Goal: Task Accomplishment & Management: Complete application form

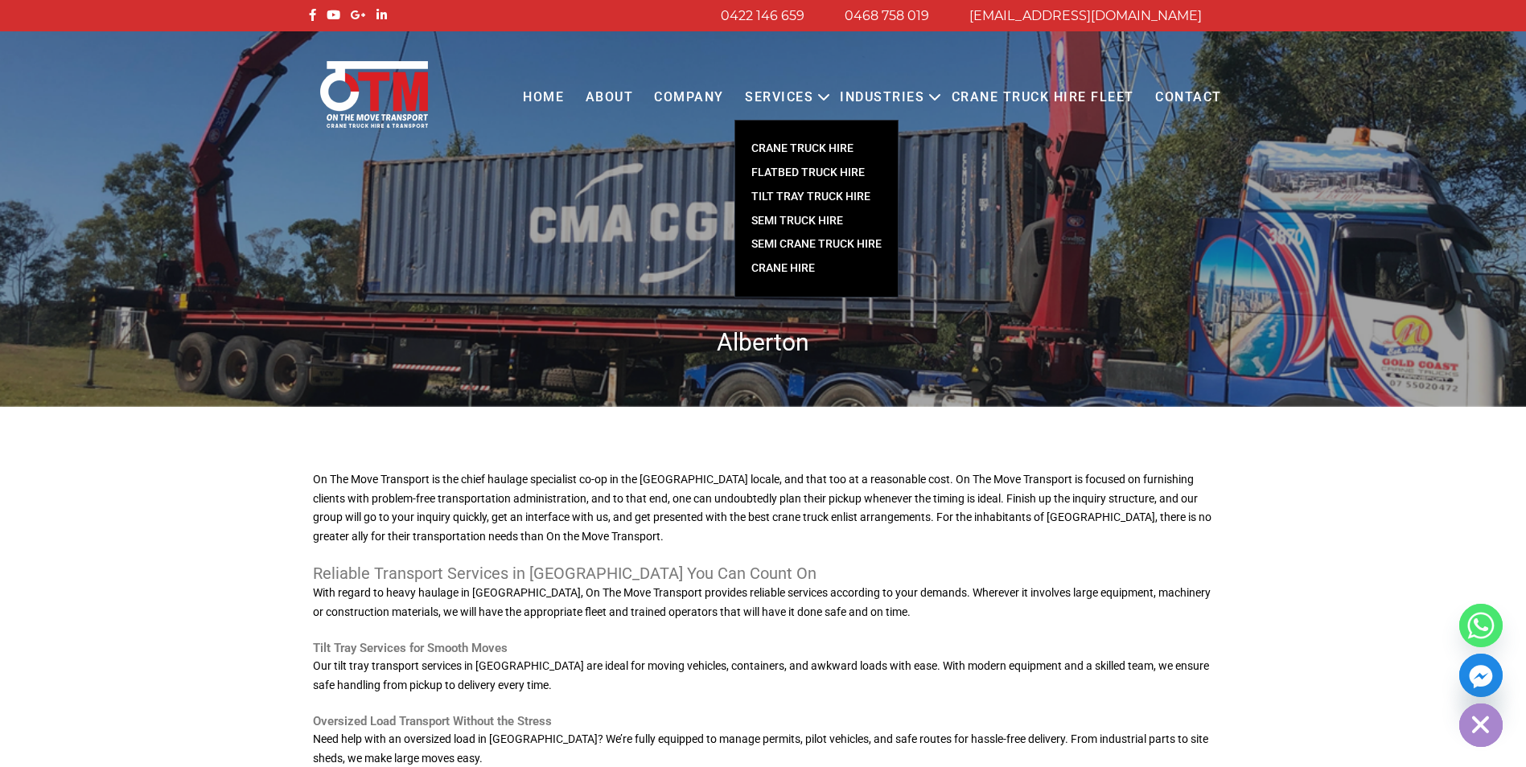
click at [804, 194] on link "TILT TRAY TRUCK HIRE" at bounding box center [816, 197] width 162 height 24
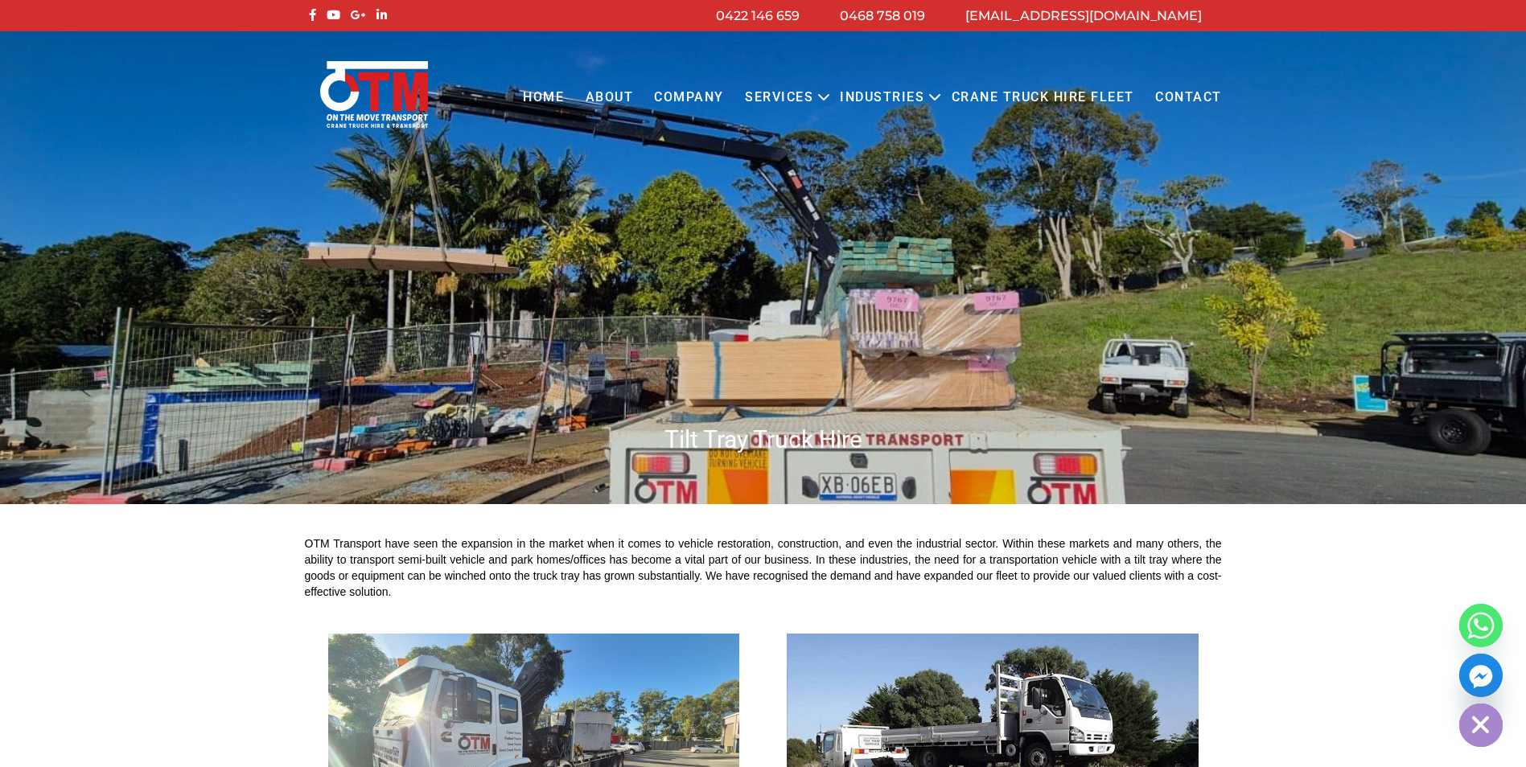
click at [1181, 94] on link "Contact" at bounding box center [1189, 98] width 88 height 44
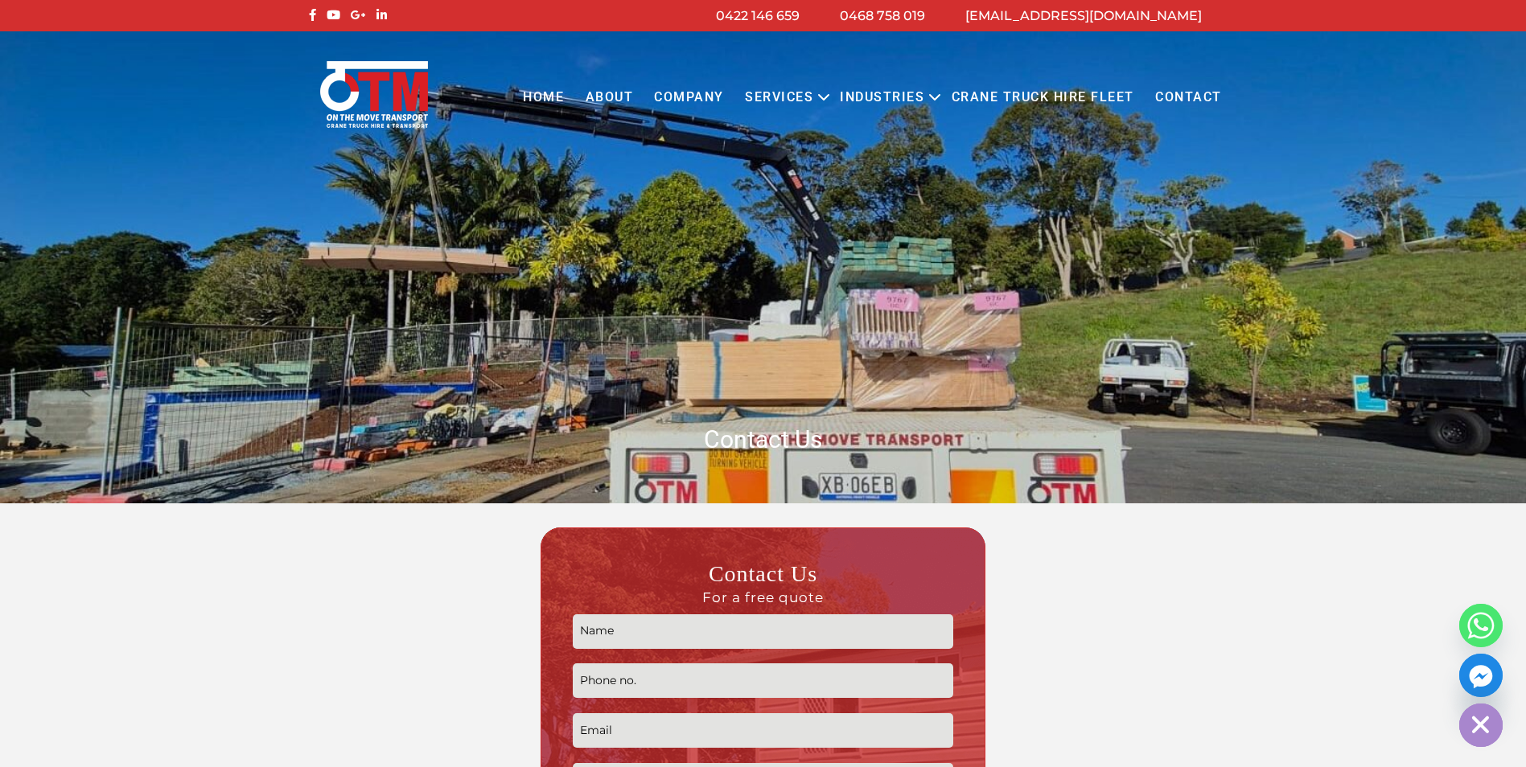
click at [730, 635] on input "Contact form" at bounding box center [763, 631] width 380 height 35
type input "PAMELA GALLAGHER"
type input "0491031562"
type input "gpamela@y7mail.com"
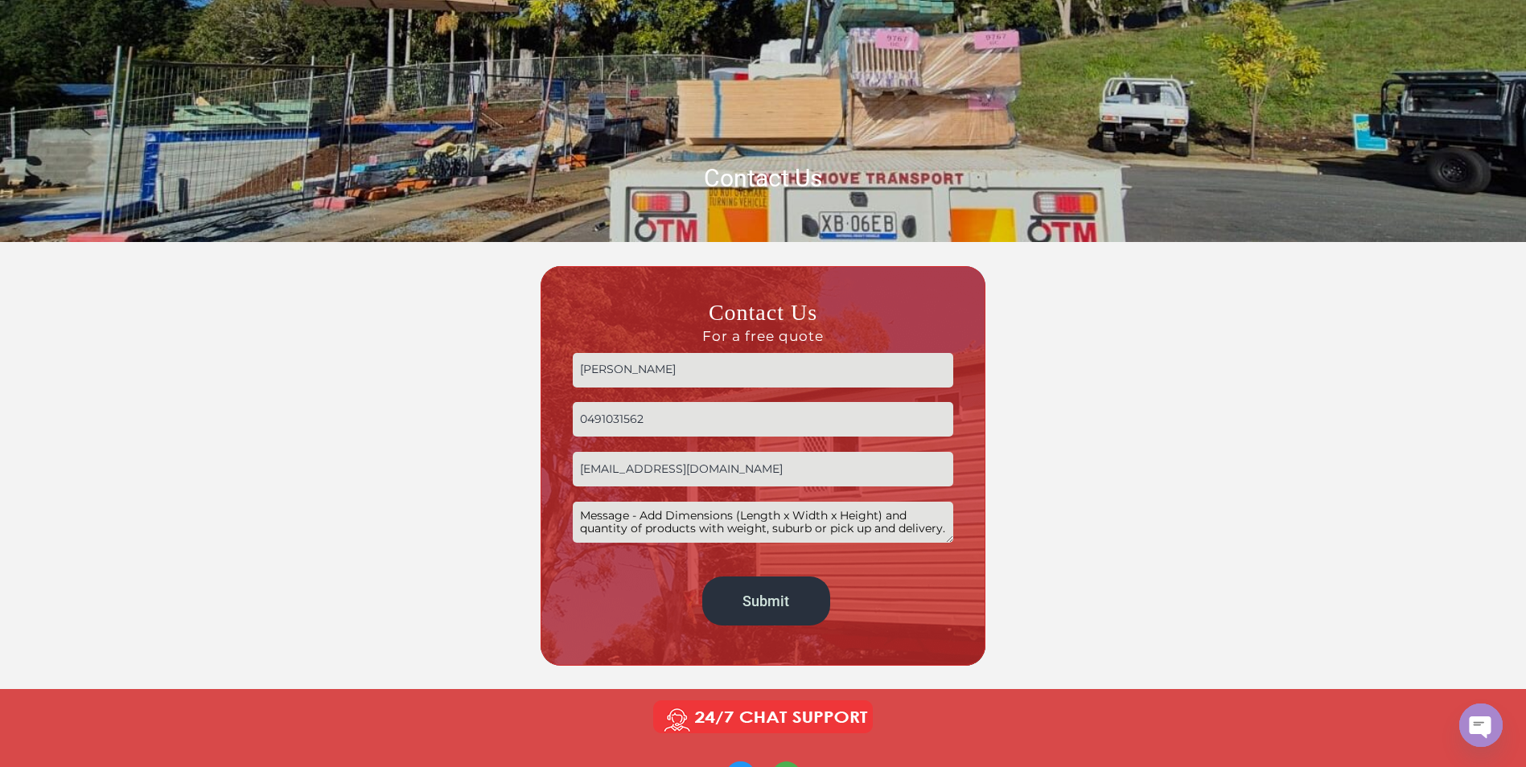
scroll to position [268, 0]
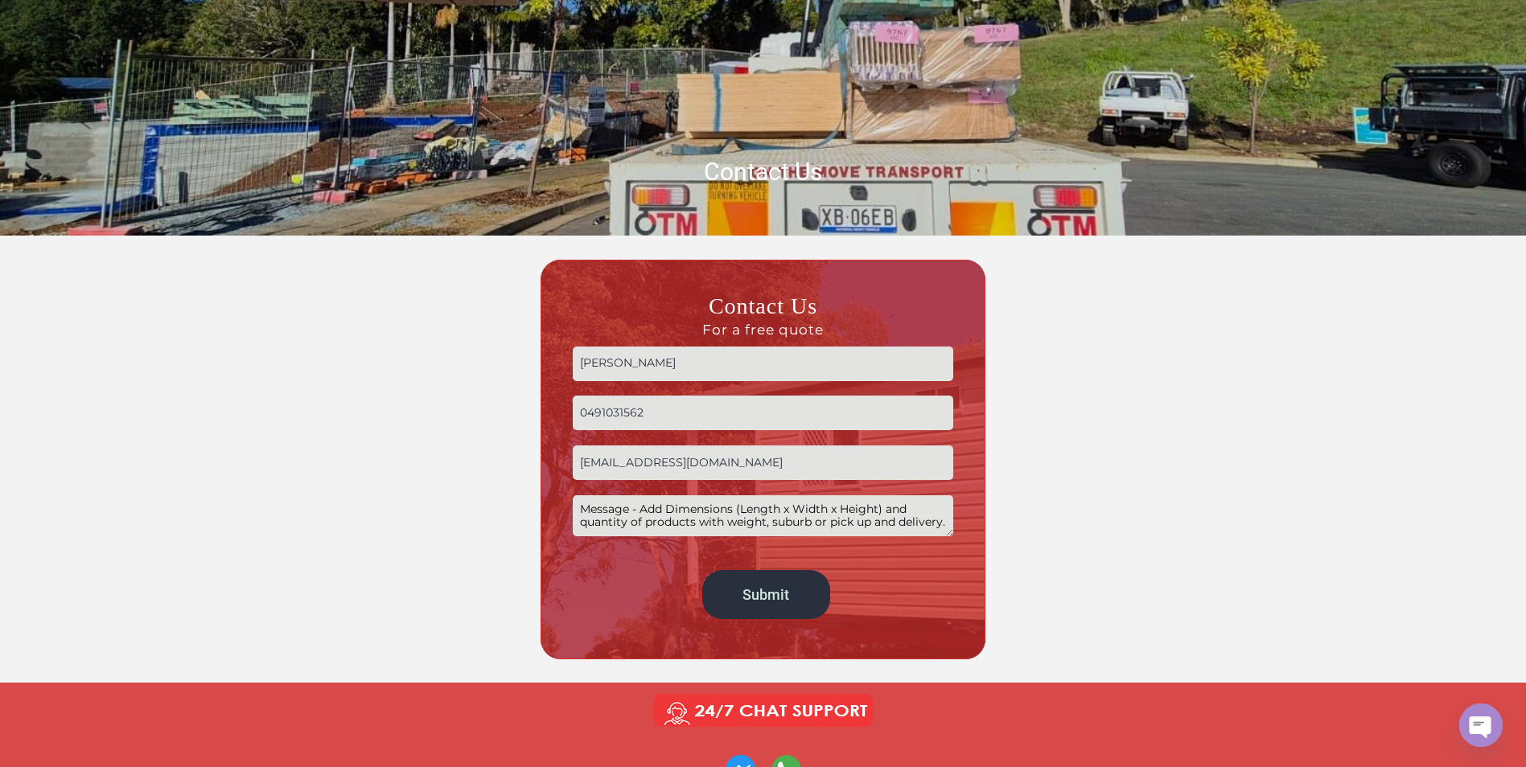
click at [577, 504] on textarea "Contact form" at bounding box center [763, 515] width 380 height 41
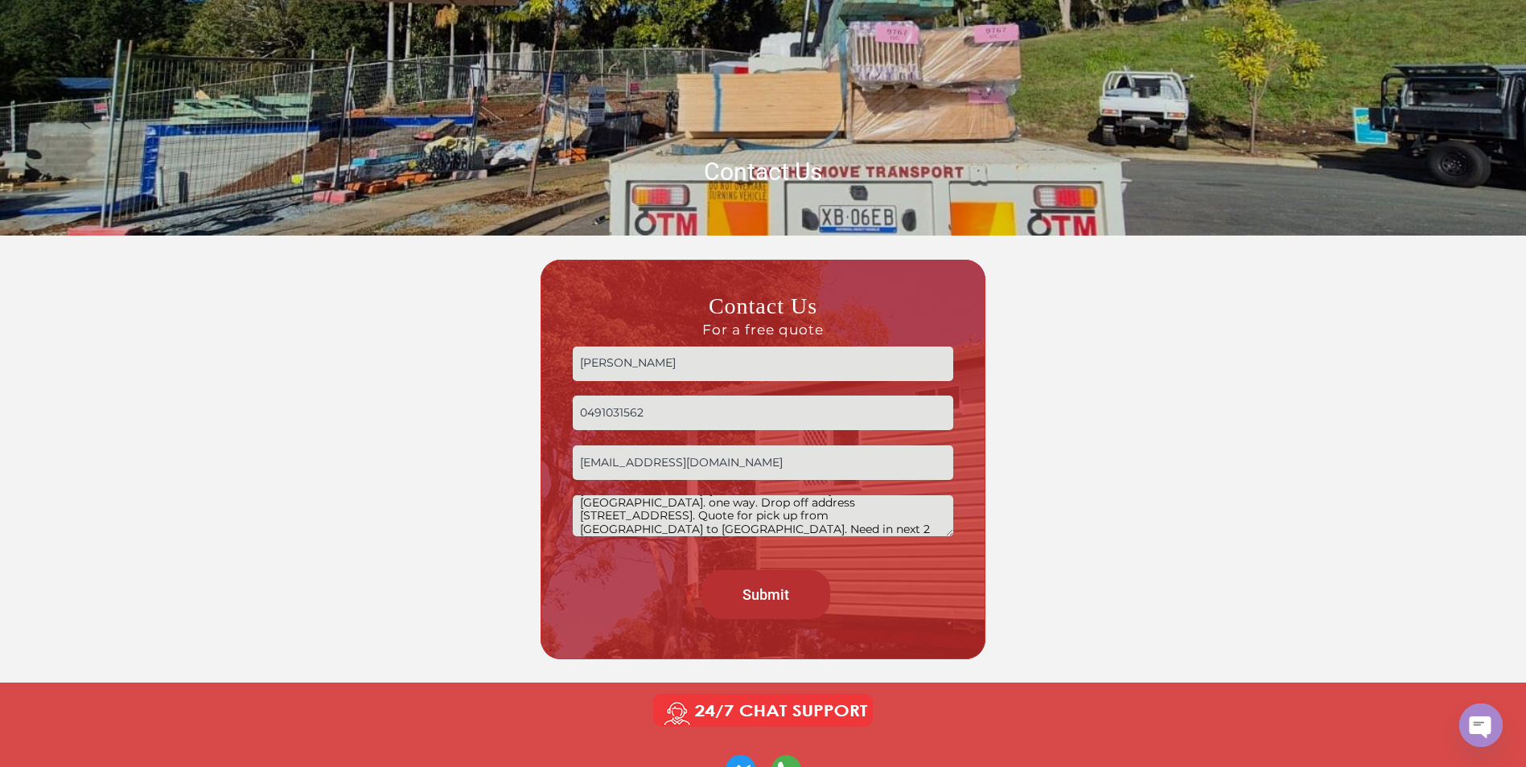
type textarea "20ft Container, empty, from Palm Beach, GC QLD to Karrara, QLD. 35mins west of …"
click at [771, 589] on input "Submit" at bounding box center [766, 594] width 128 height 49
